Goal: Information Seeking & Learning: Learn about a topic

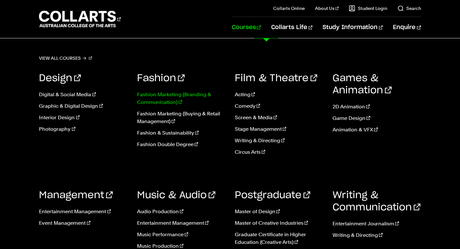
click at [155, 95] on link "Fashion Marketing (Branding & Communication)" at bounding box center [181, 98] width 88 height 15
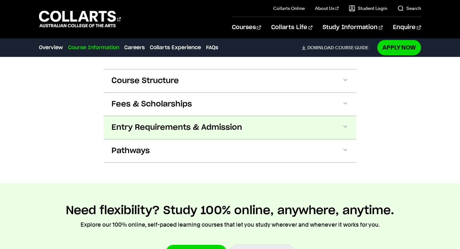
click at [143, 128] on span "Entry Requirements & Admission" at bounding box center [177, 127] width 131 height 10
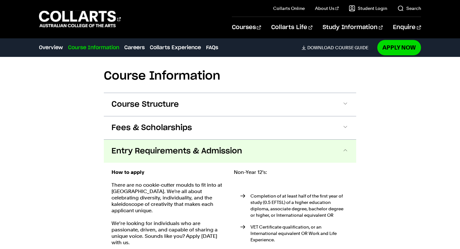
scroll to position [675, 0]
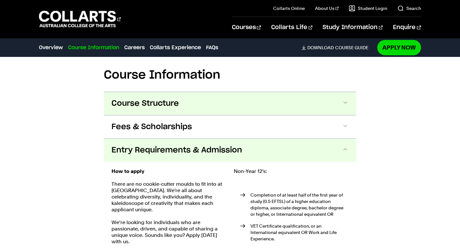
click at [162, 105] on span "Course Structure" at bounding box center [145, 103] width 67 height 10
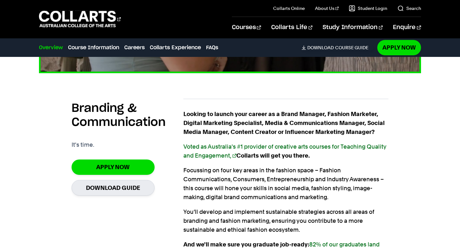
scroll to position [382, 0]
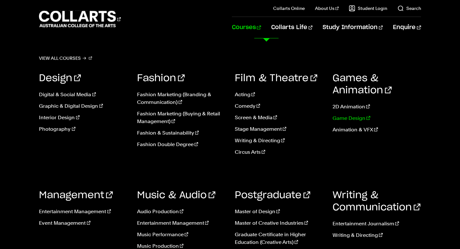
click at [340, 120] on link "Game Design" at bounding box center [377, 118] width 88 height 8
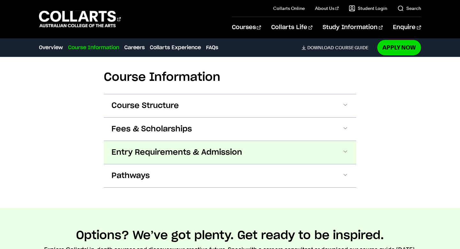
scroll to position [800, 0]
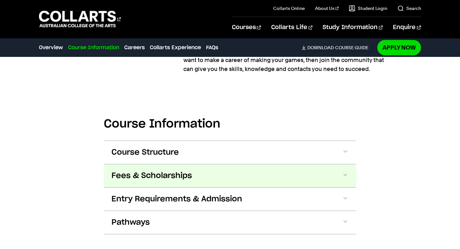
click at [217, 175] on button "Fees & Scholarships" at bounding box center [230, 175] width 252 height 23
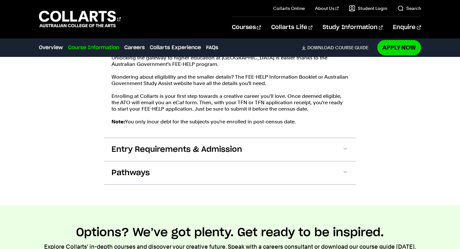
scroll to position [1061, 0]
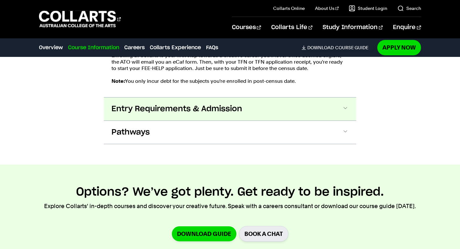
click at [236, 106] on span "Entry Requirements & Admission" at bounding box center [177, 109] width 131 height 10
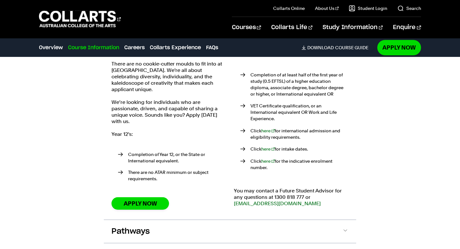
scroll to position [1186, 0]
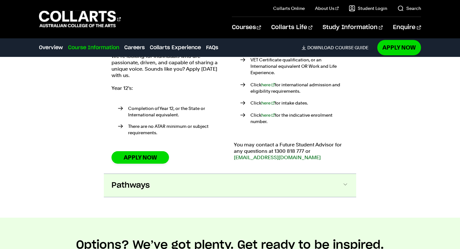
click at [182, 175] on button "Pathways" at bounding box center [230, 185] width 252 height 23
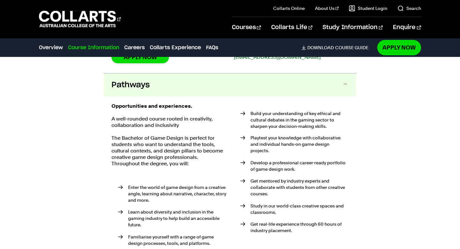
scroll to position [1296, 0]
